Goal: Complete application form

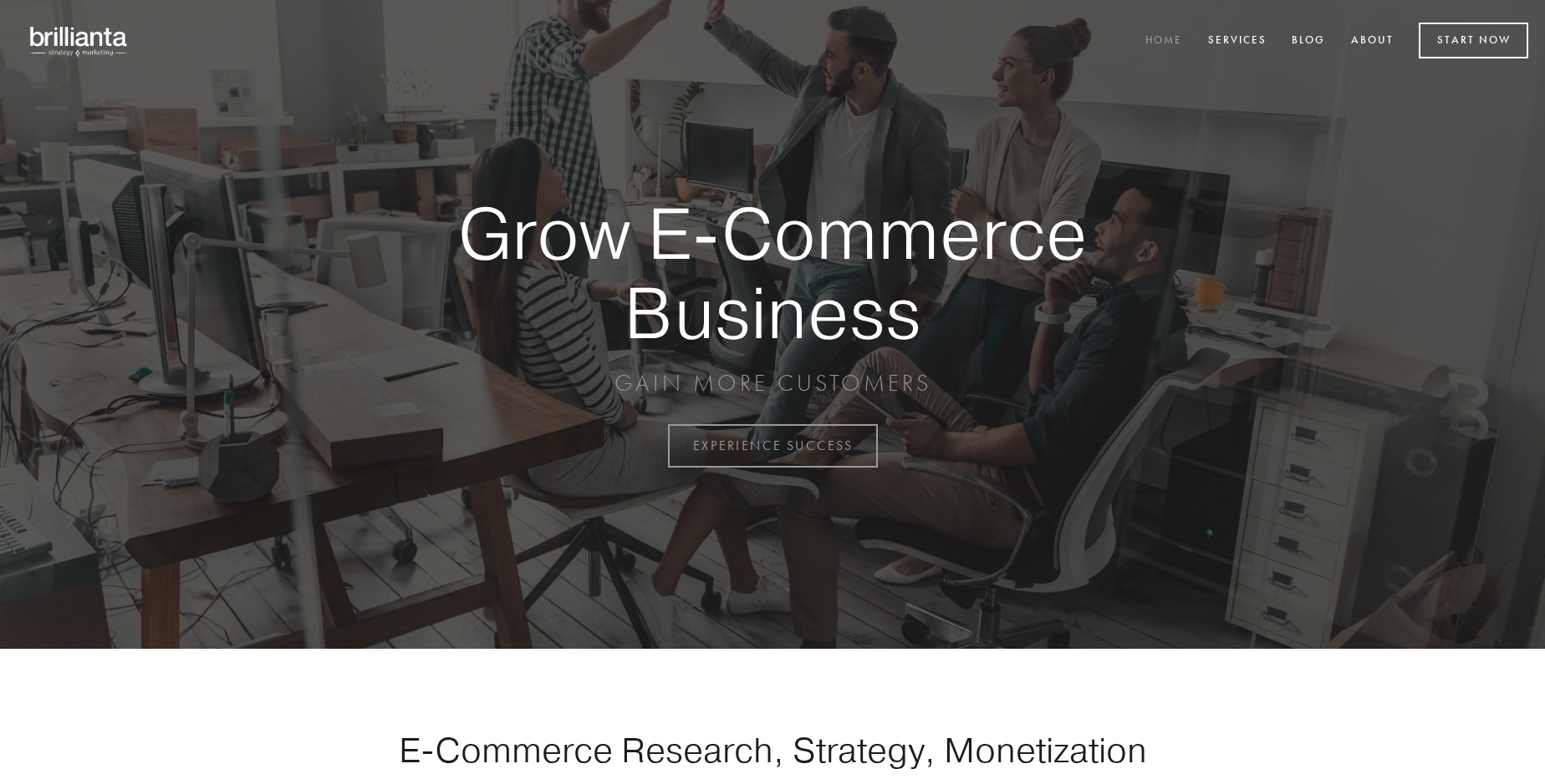
scroll to position [4379, 0]
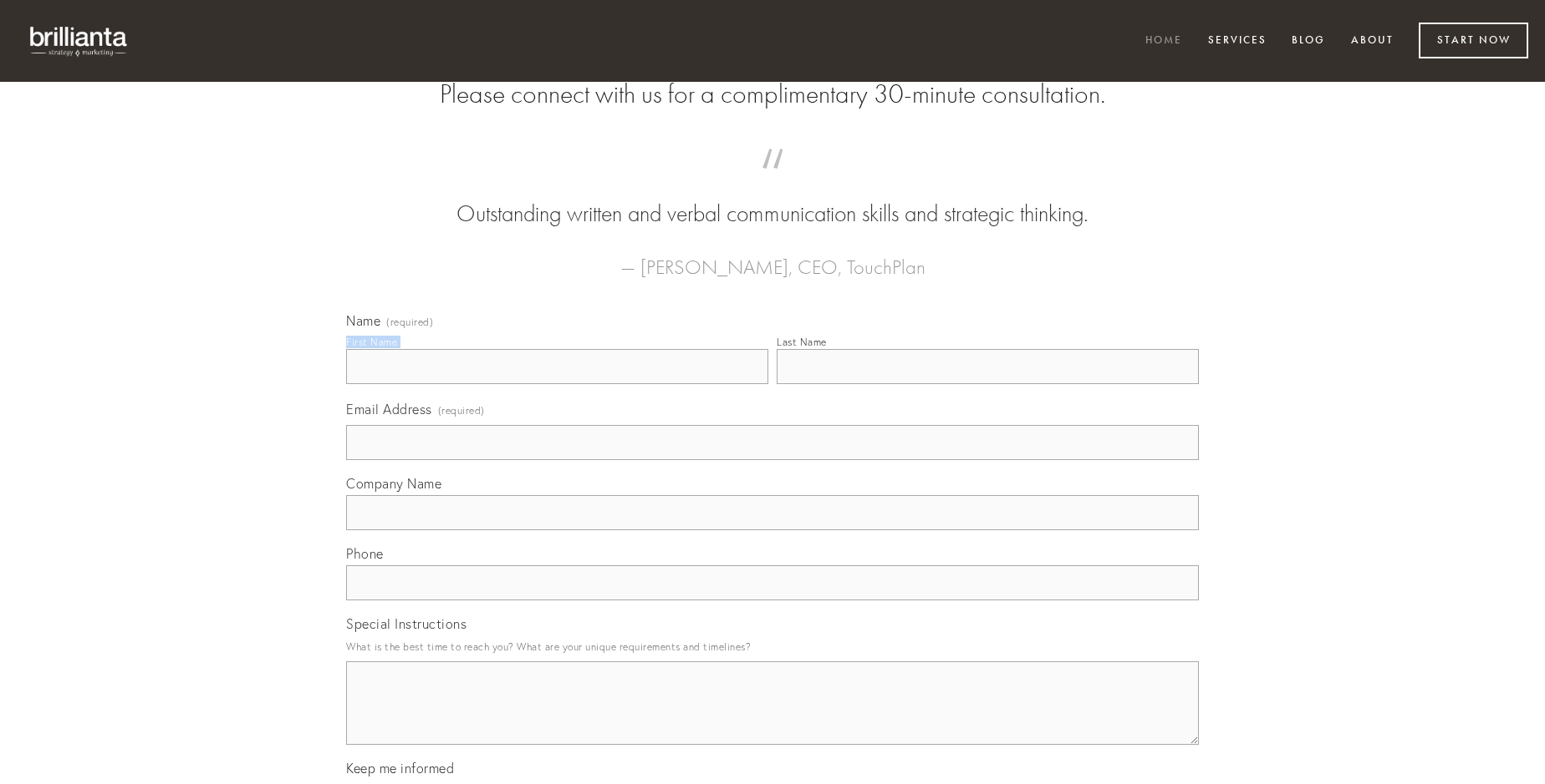
type input "[PERSON_NAME]"
click at [987, 384] on input "Last Name" at bounding box center [987, 367] width 422 height 36
type input "[PERSON_NAME]"
click at [772, 460] on input "Email Address (required)" at bounding box center [772, 443] width 853 height 36
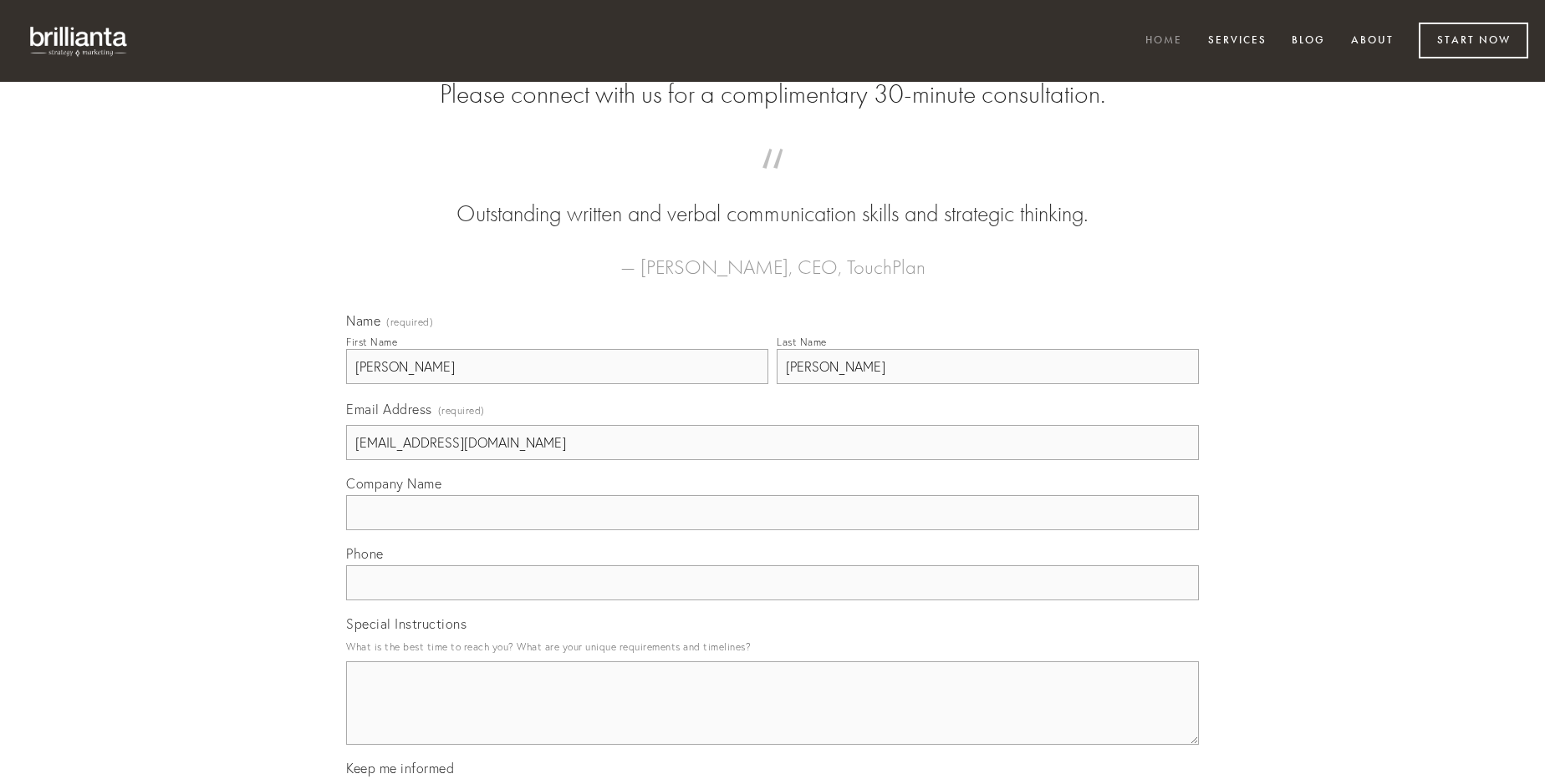
type input "[EMAIL_ADDRESS][DOMAIN_NAME]"
click at [772, 530] on input "Company Name" at bounding box center [772, 513] width 853 height 36
type input "subnecto"
click at [772, 600] on input "text" at bounding box center [772, 584] width 853 height 36
click at [772, 719] on textarea "Special Instructions" at bounding box center [772, 703] width 853 height 84
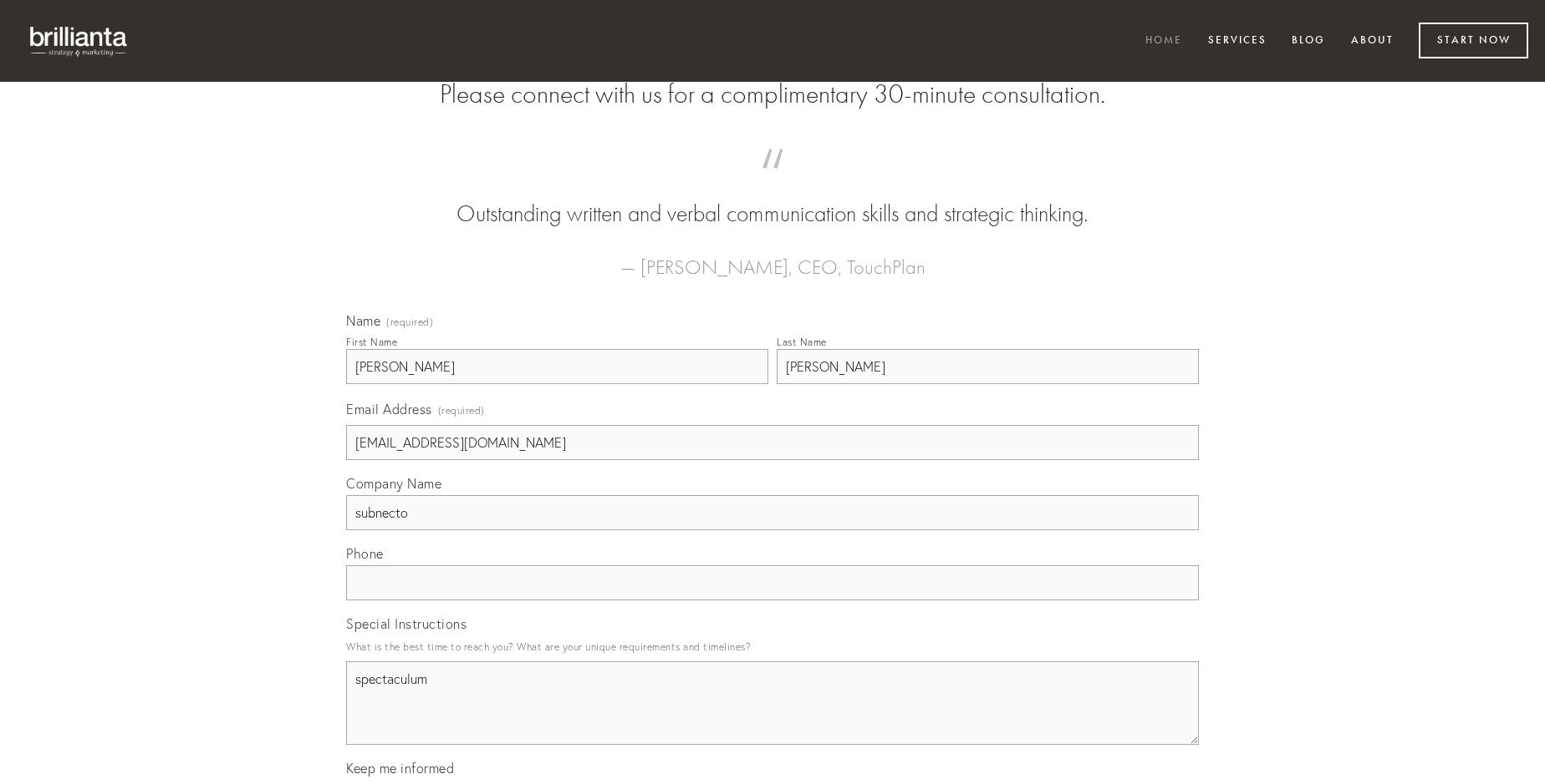
type textarea "spectaculum"
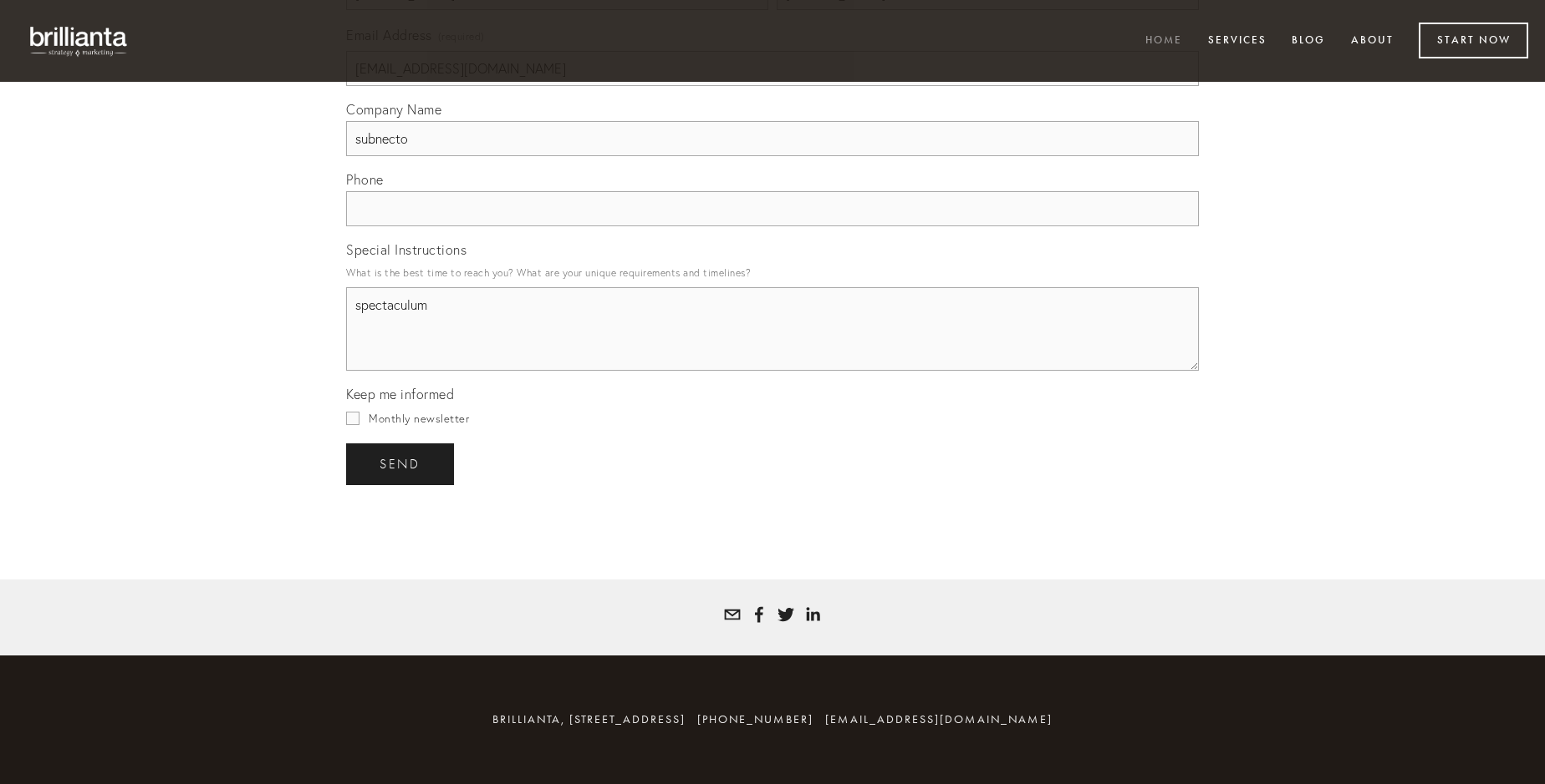
click at [401, 464] on span "send" at bounding box center [399, 464] width 41 height 15
